Goal: Check status: Check status

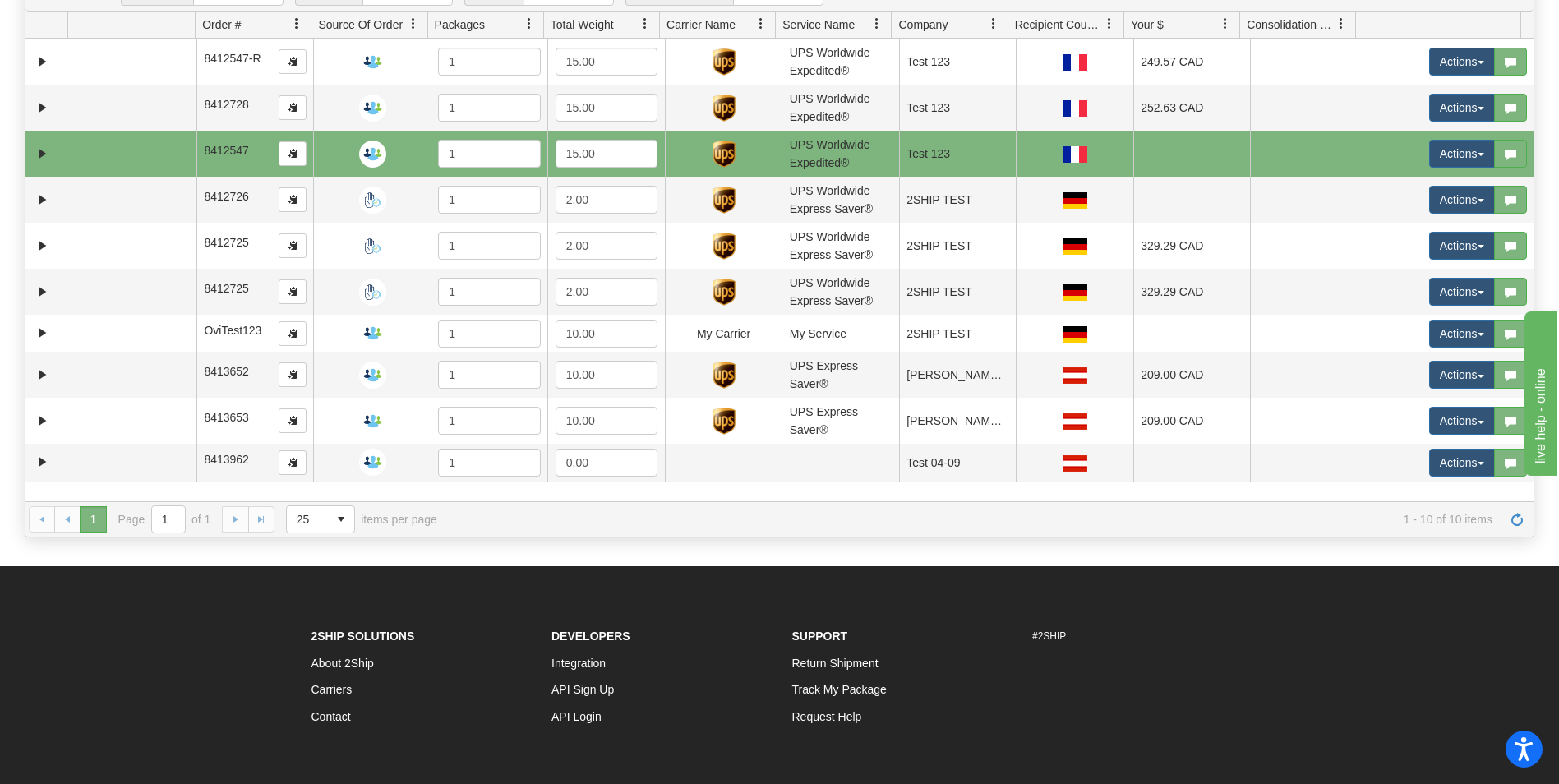
scroll to position [247, 0]
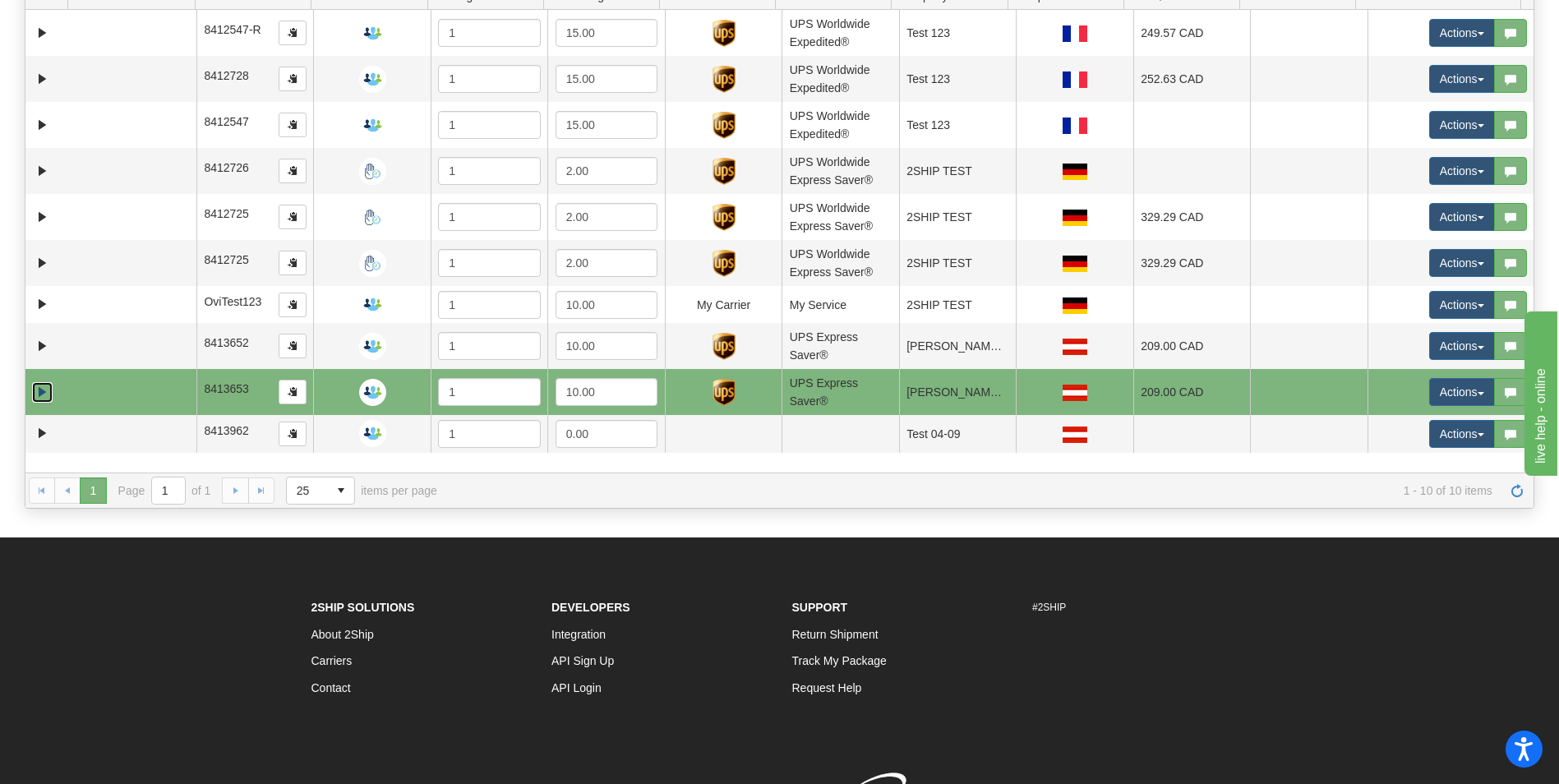
click at [45, 387] on link "Expand" at bounding box center [43, 392] width 21 height 20
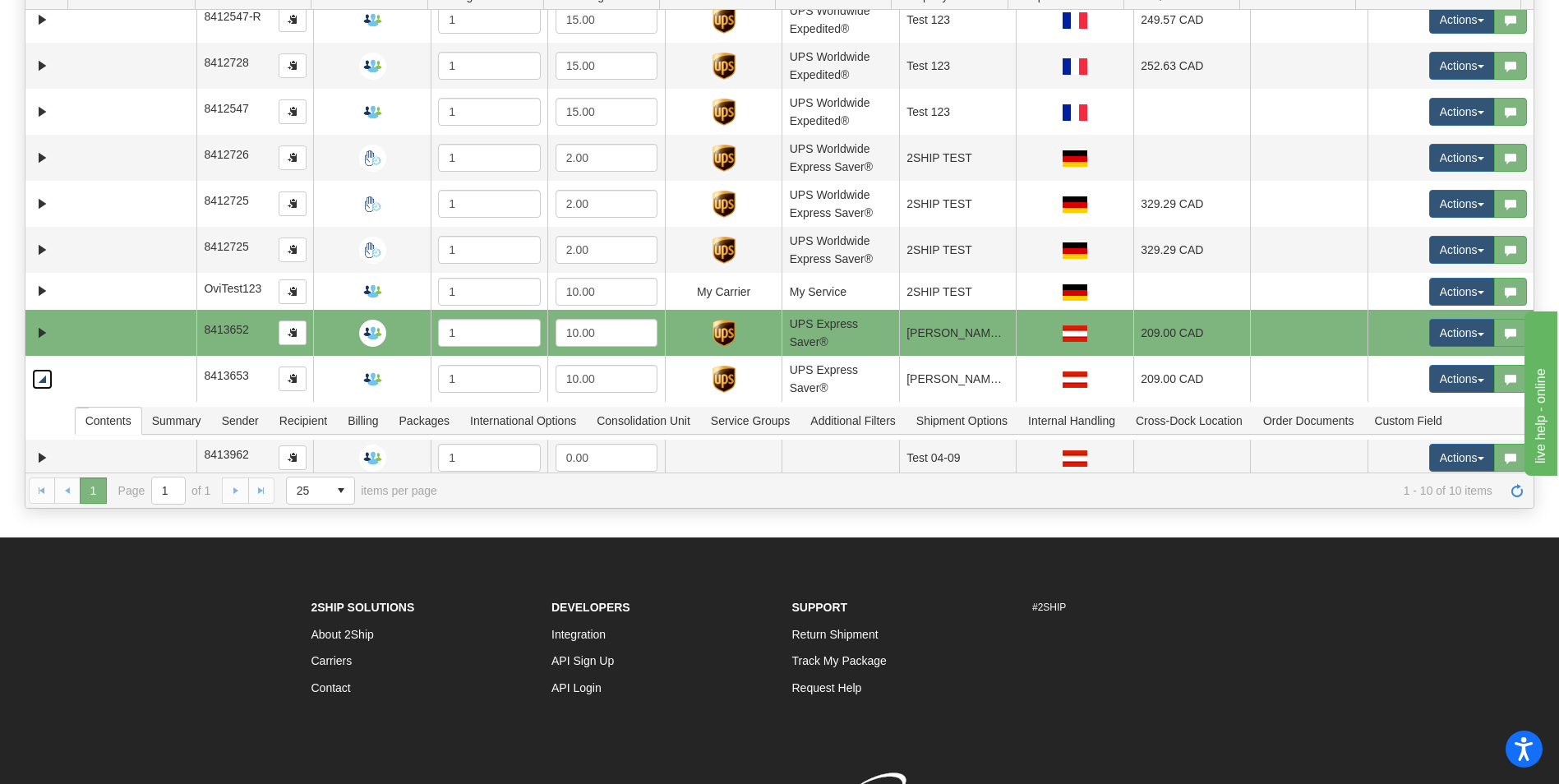
scroll to position [17, 0]
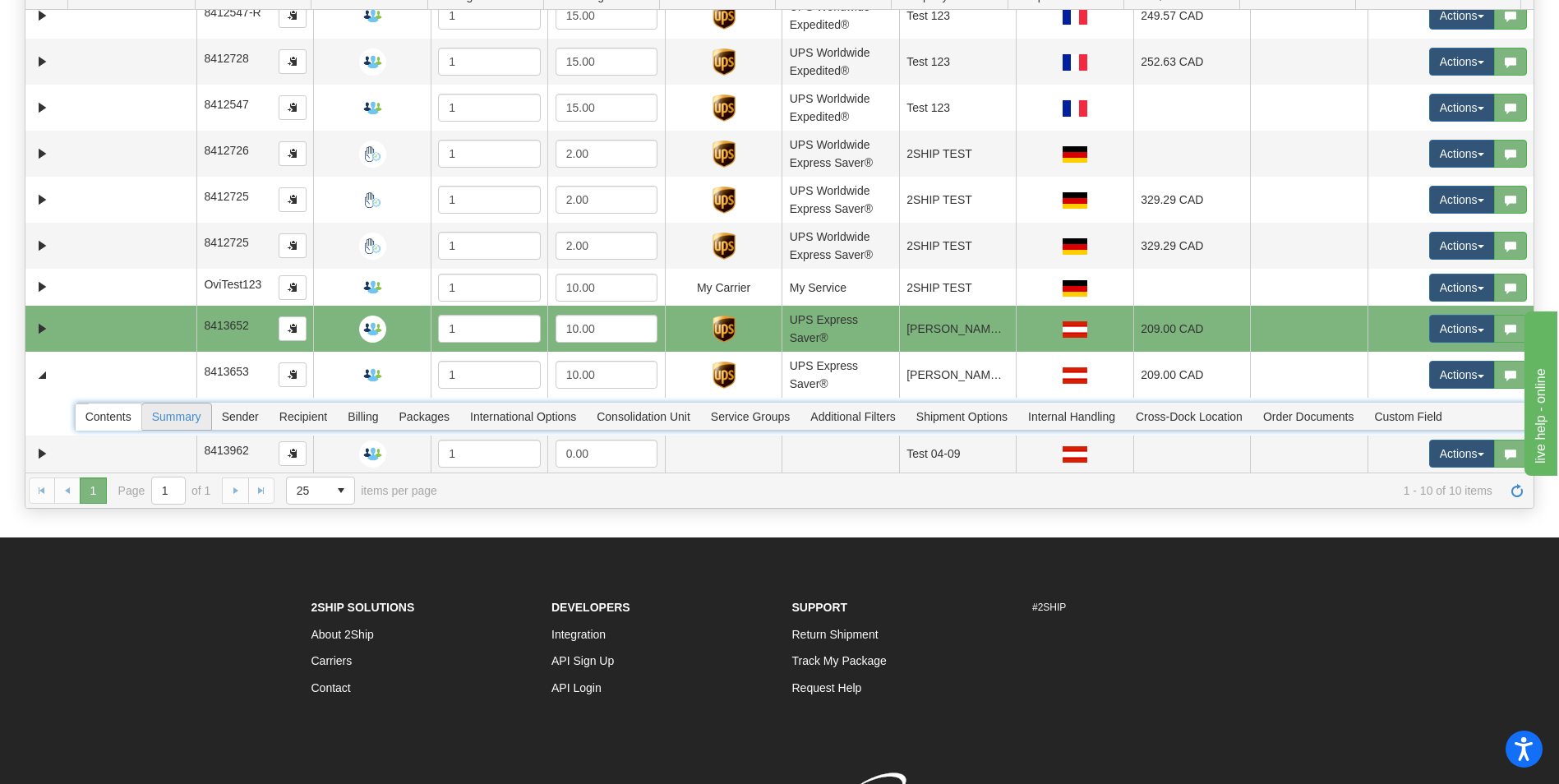
click at [162, 406] on span "Summary" at bounding box center [176, 416] width 69 height 26
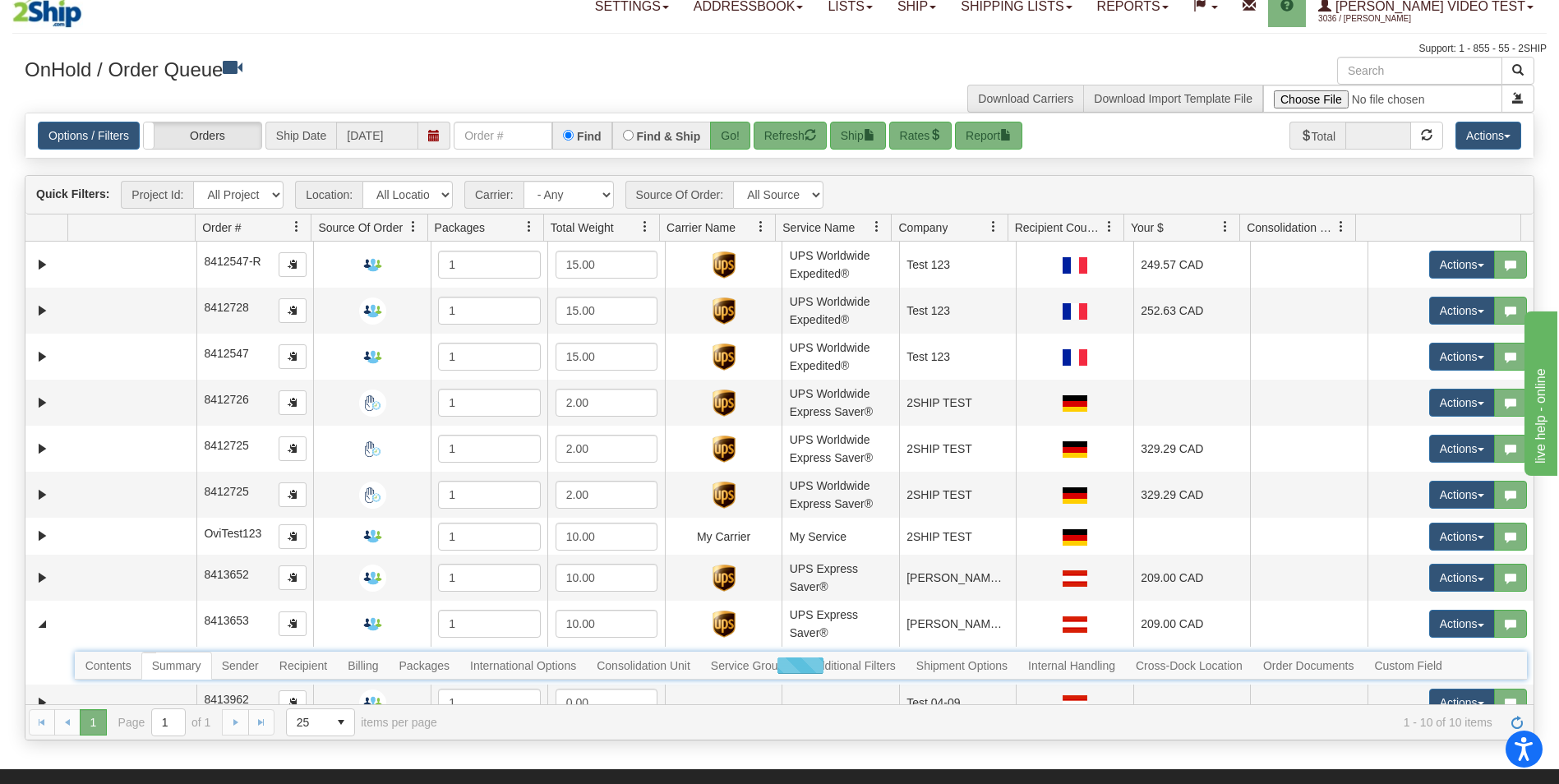
scroll to position [0, 0]
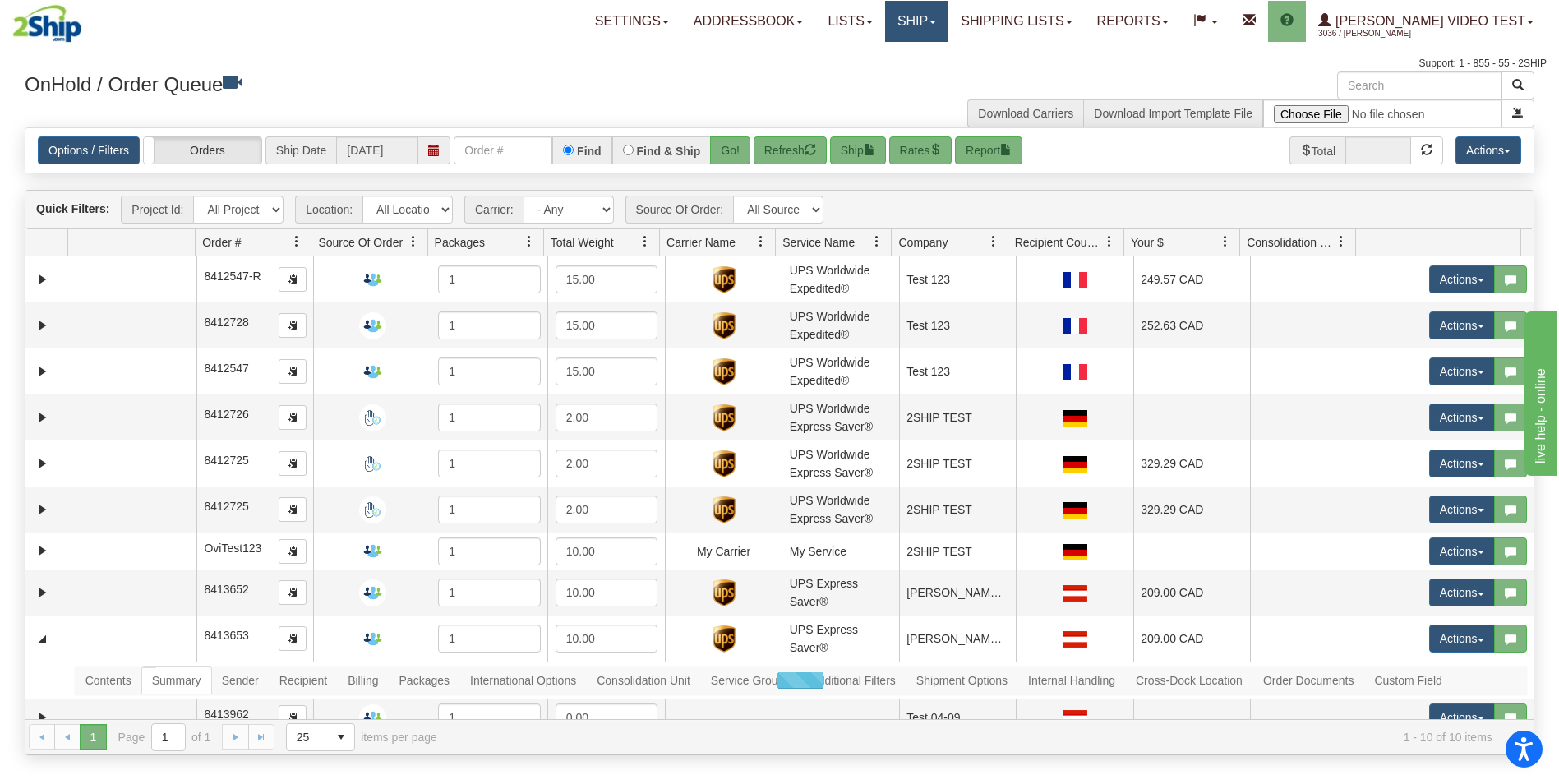
drag, startPoint x: 966, startPoint y: 32, endPoint x: 982, endPoint y: 45, distance: 20.6
click at [948, 32] on link "Ship" at bounding box center [917, 21] width 63 height 41
click at [931, 104] on span "OnHold / Order Queue" at bounding box center [873, 100] width 116 height 13
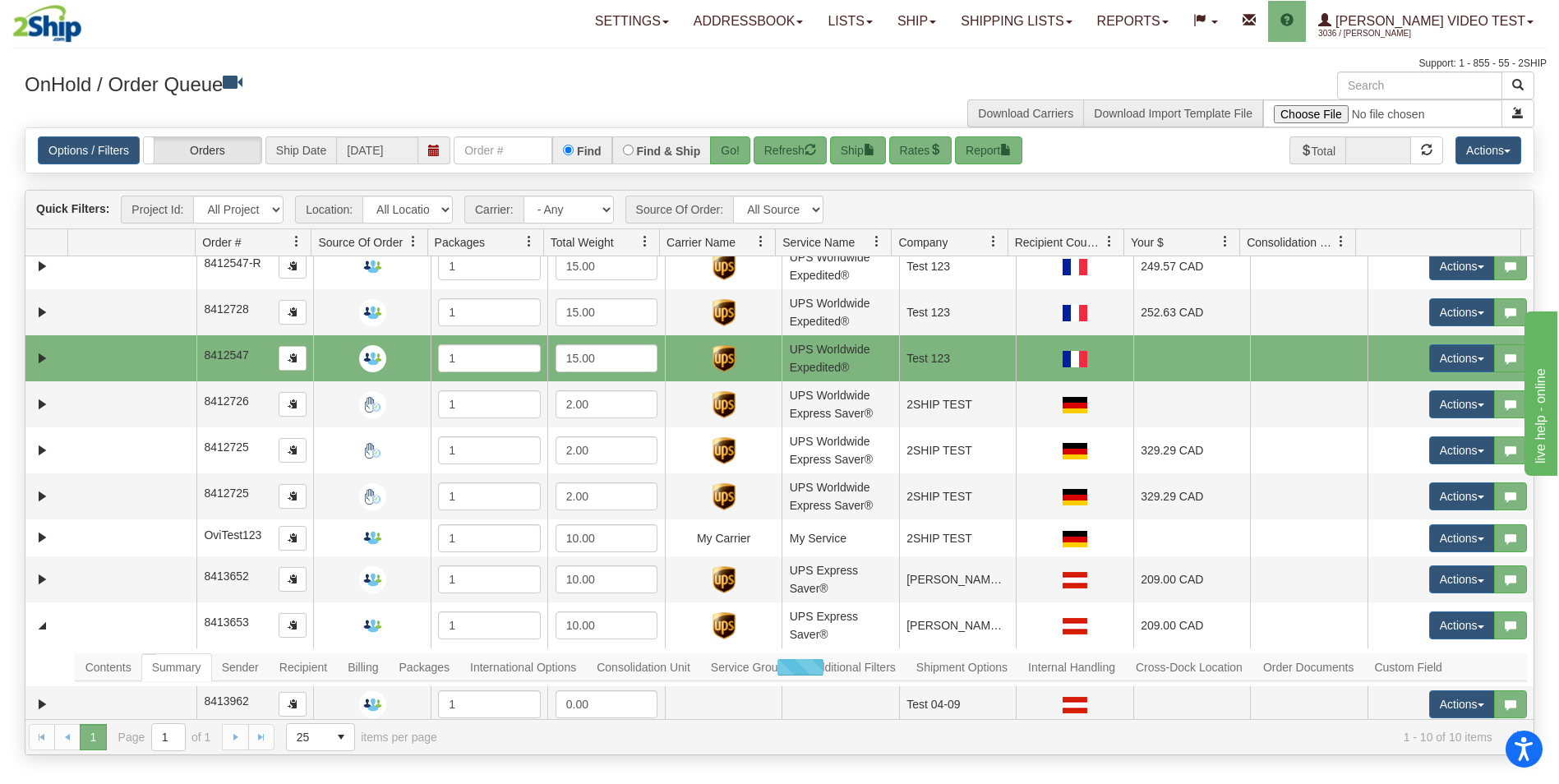
scroll to position [17, 0]
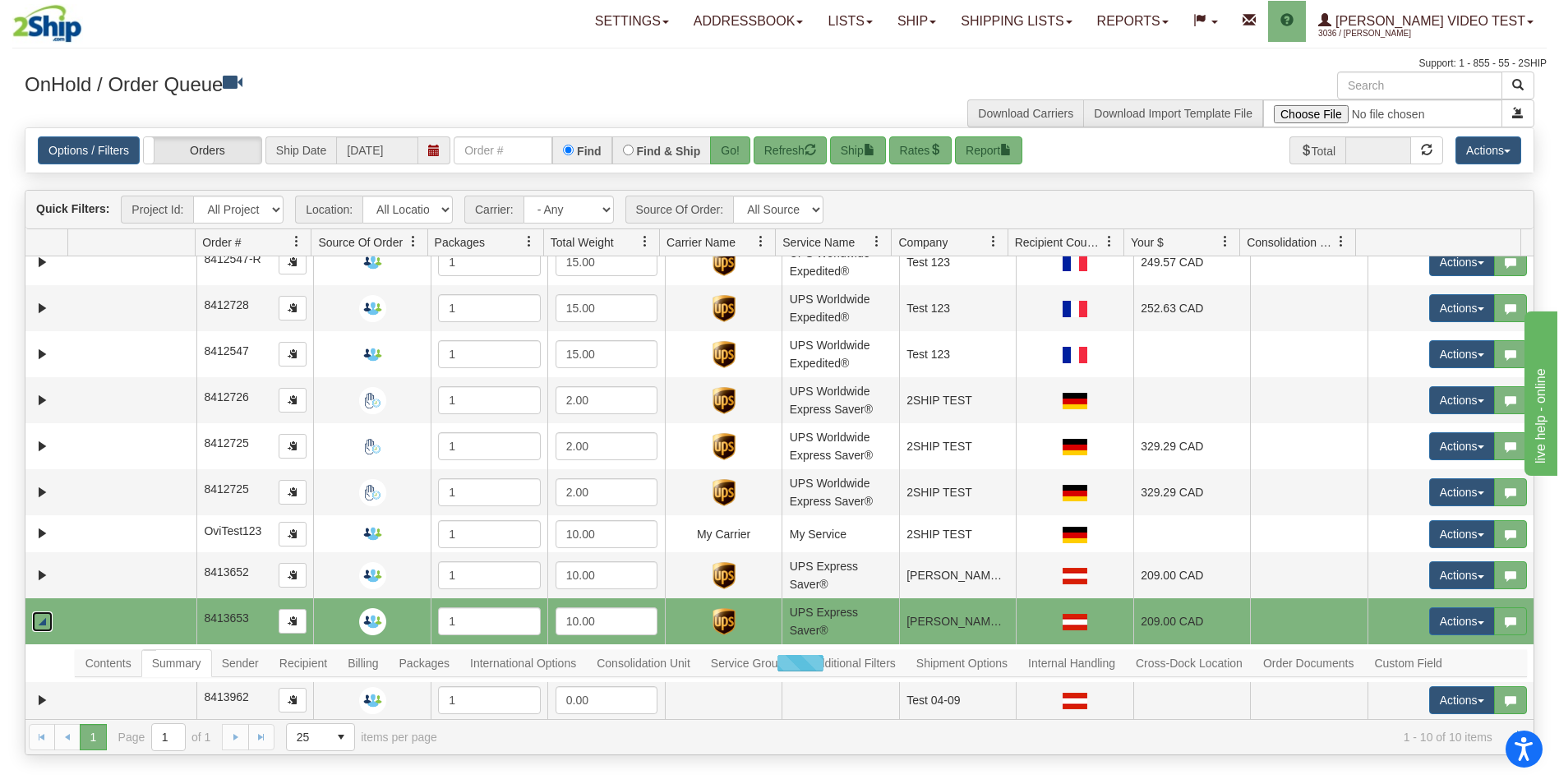
click at [45, 617] on link "Collapse" at bounding box center [43, 622] width 21 height 20
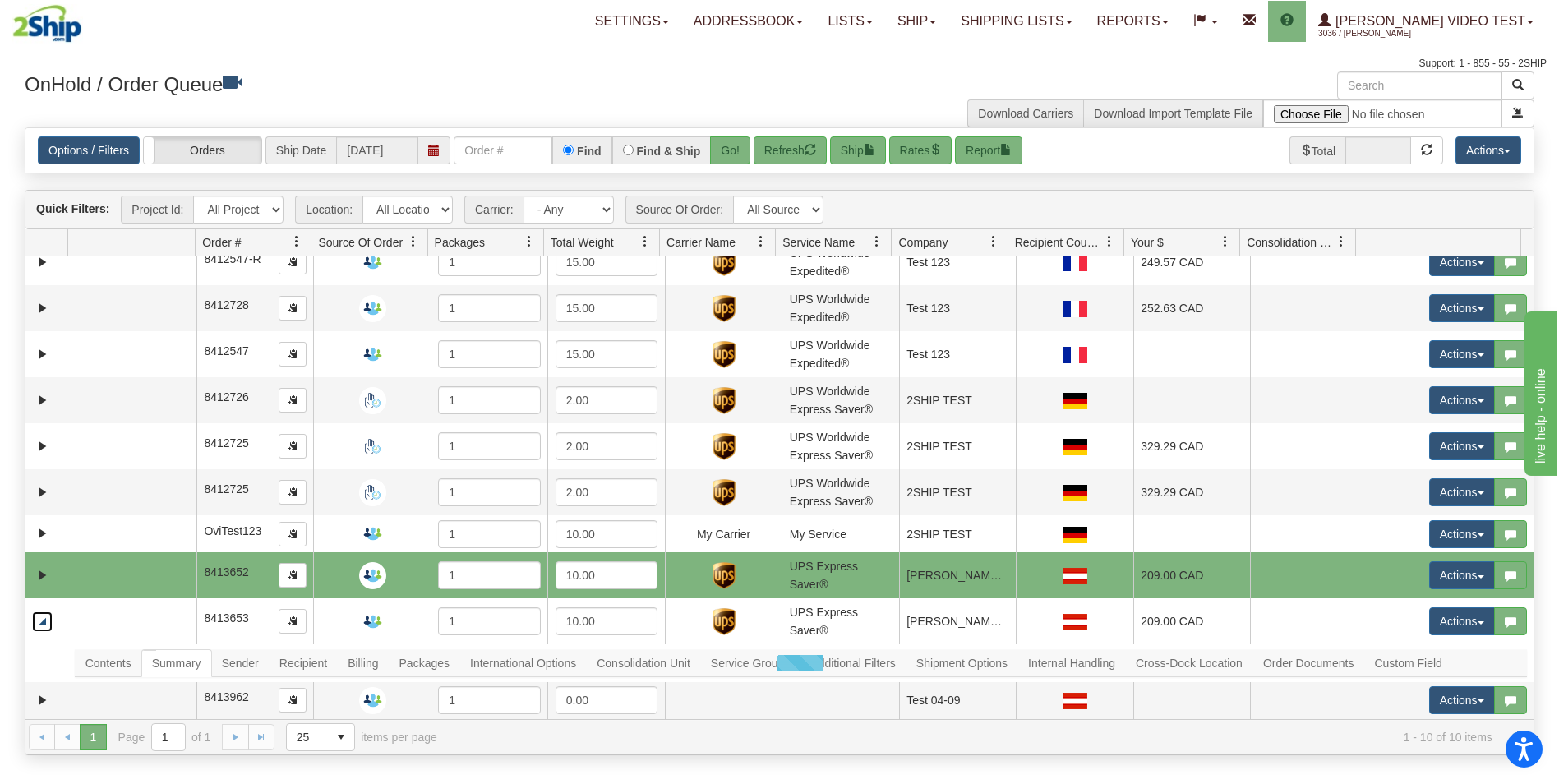
scroll to position [0, 0]
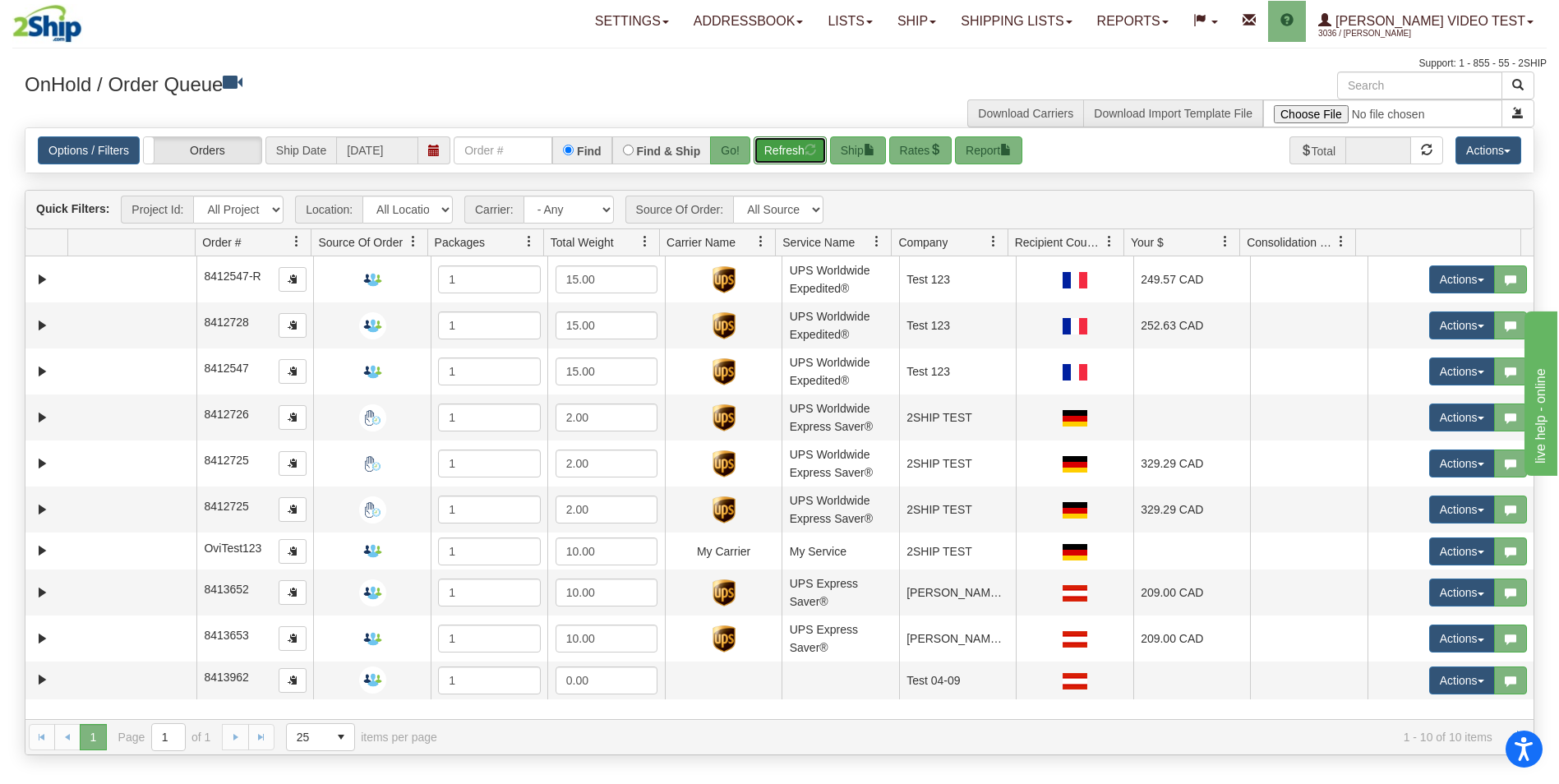
click at [808, 154] on span "button" at bounding box center [810, 149] width 11 height 11
click at [403, 35] on div "Settings Shipping Preferences Fields Preferences New Addressbook Recipients" at bounding box center [913, 21] width 1265 height 41
